Goal: Task Accomplishment & Management: Manage account settings

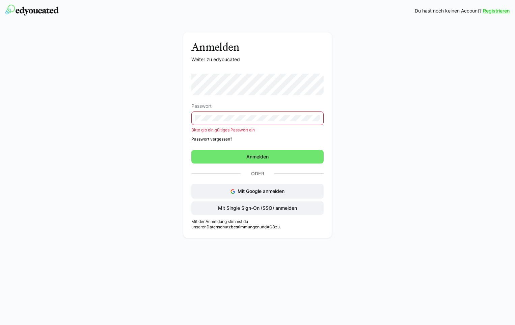
click at [210, 130] on div "Passwort Bitte gib ein gültiges Passwort ein Passwort vergessen?" at bounding box center [257, 108] width 132 height 68
click at [210, 139] on link "Passwort vergessen?" at bounding box center [257, 138] width 132 height 5
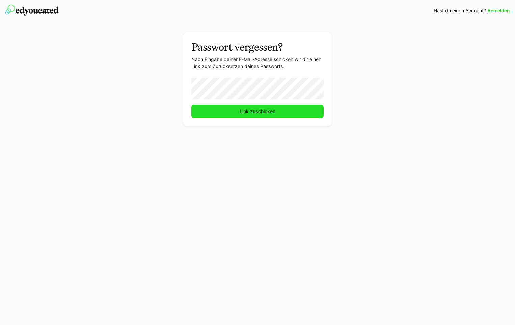
click at [249, 112] on span "Link zuschicken" at bounding box center [258, 111] width 38 height 7
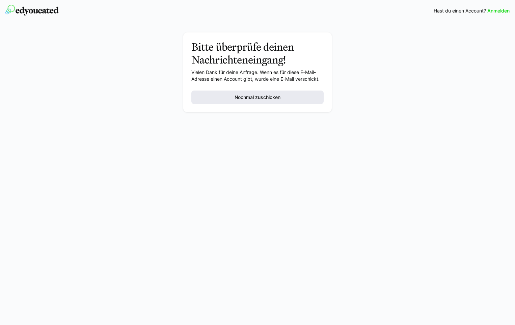
click at [254, 94] on span "Nochmal zuschicken" at bounding box center [257, 97] width 48 height 7
click at [494, 9] on link "Anmelden" at bounding box center [498, 10] width 22 height 7
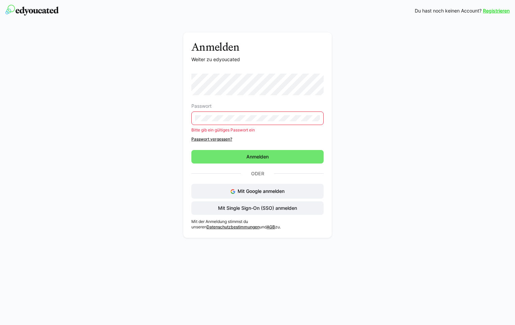
click at [207, 131] on div "Passwort Bitte gib ein gültiges Passwort ein Passwort vergessen?" at bounding box center [257, 108] width 132 height 68
click at [203, 140] on link "Passwort vergessen?" at bounding box center [257, 138] width 132 height 5
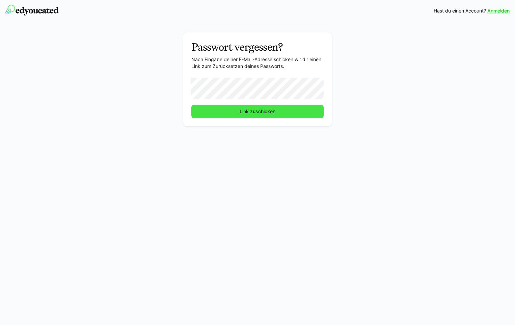
click at [244, 113] on span "Link zuschicken" at bounding box center [258, 111] width 38 height 7
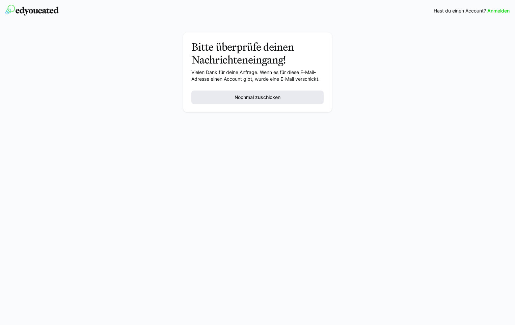
click at [256, 98] on span "Nochmal zuschicken" at bounding box center [257, 97] width 48 height 7
